Goal: Navigation & Orientation: Find specific page/section

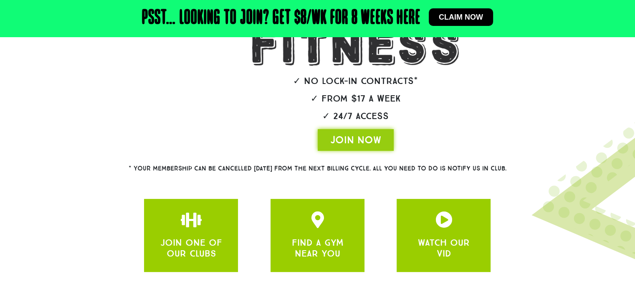
scroll to position [205, 0]
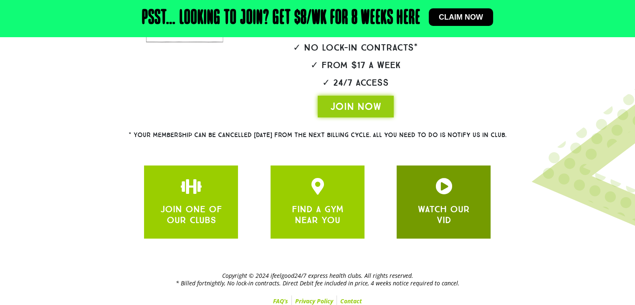
click at [444, 194] on div at bounding box center [443, 188] width 69 height 20
click at [440, 235] on div "WATCH OUR VID" at bounding box center [444, 201] width 94 height 73
click at [434, 197] on div "WATCH OUR VID" at bounding box center [443, 202] width 69 height 48
click at [421, 183] on div at bounding box center [443, 188] width 69 height 20
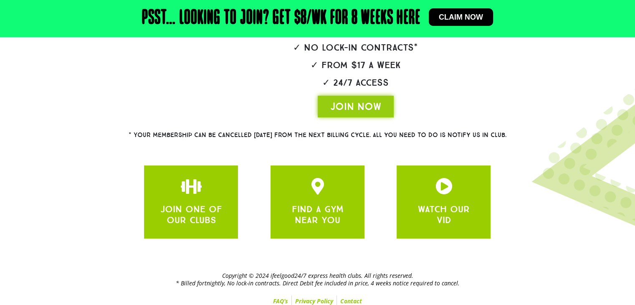
scroll to position [0, 0]
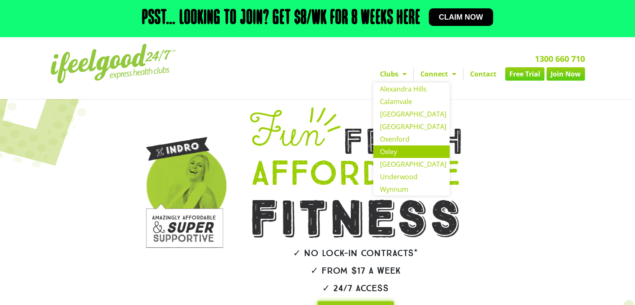
click at [389, 150] on link "Oxley" at bounding box center [411, 151] width 76 height 13
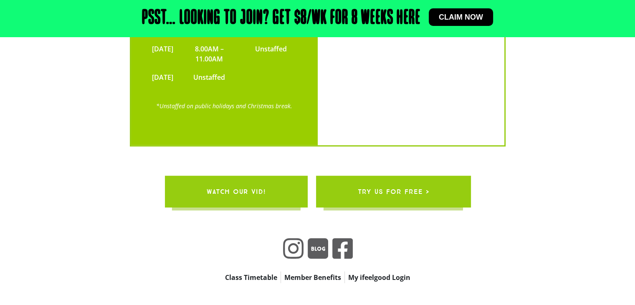
scroll to position [1953, 0]
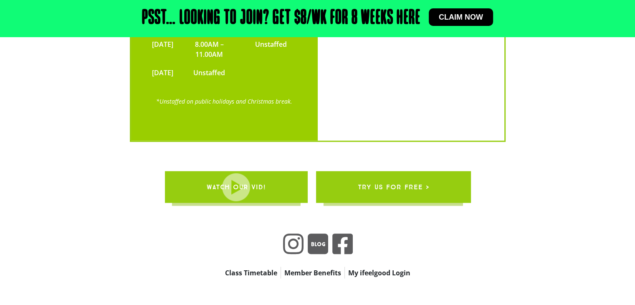
click at [232, 175] on span "WATCH OUR VID!" at bounding box center [235, 186] width 59 height 23
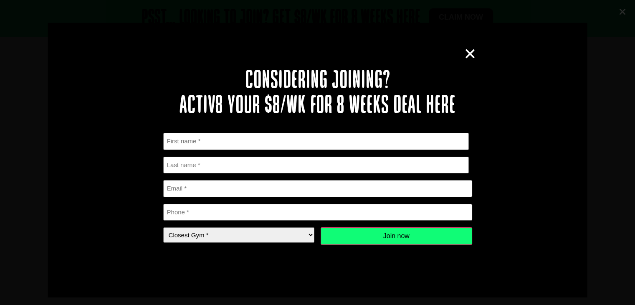
click at [628, 10] on div "Considering joining? Activ8 your $8/wk for 8 weeks deal here " * " indicates re…" at bounding box center [317, 152] width 635 height 305
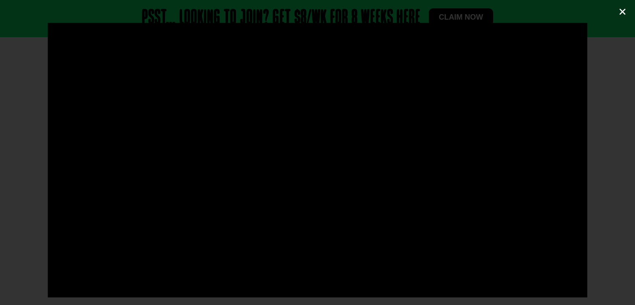
click at [618, 14] on icon "Close (Esc)" at bounding box center [622, 12] width 8 height 8
